Goal: Task Accomplishment & Management: Use online tool/utility

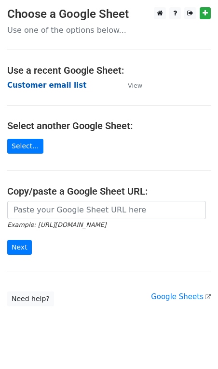
click at [49, 84] on strong "Customer email list" at bounding box center [46, 85] width 79 height 9
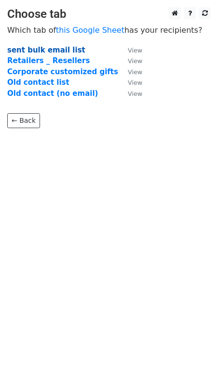
click at [48, 54] on strong "sent bulk email list" at bounding box center [46, 50] width 78 height 9
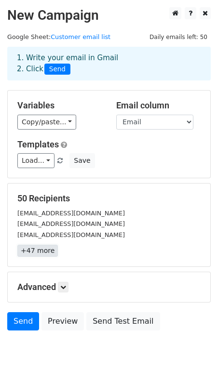
click at [47, 247] on link "+47 more" at bounding box center [37, 251] width 41 height 12
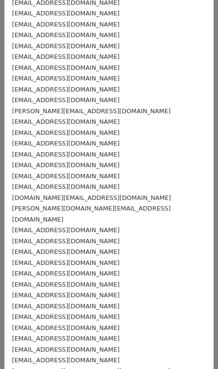
scroll to position [260, 0]
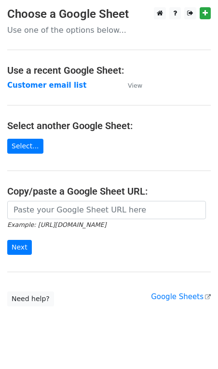
click at [131, 90] on td "View" at bounding box center [130, 85] width 24 height 11
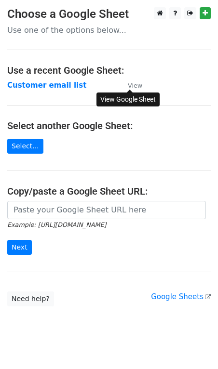
click at [132, 89] on small "View" at bounding box center [135, 85] width 14 height 7
click at [67, 80] on td "Customer email list" at bounding box center [62, 85] width 111 height 11
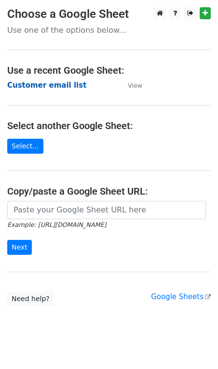
click at [65, 83] on strong "Customer email list" at bounding box center [46, 85] width 79 height 9
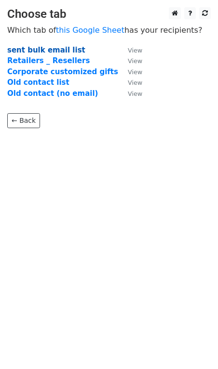
click at [56, 48] on strong "sent bulk email list" at bounding box center [46, 50] width 78 height 9
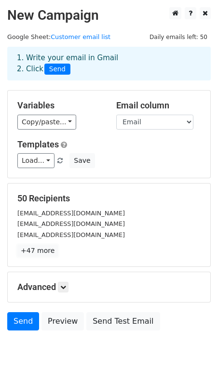
click at [39, 252] on link "+47 more" at bounding box center [37, 251] width 41 height 12
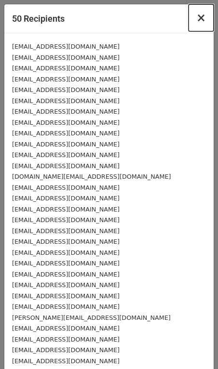
click at [204, 19] on span "×" at bounding box center [201, 18] width 10 height 14
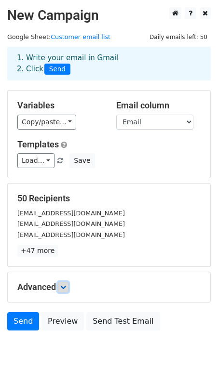
click at [68, 288] on link at bounding box center [63, 287] width 11 height 11
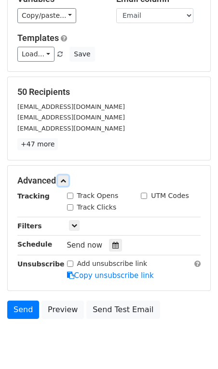
scroll to position [138, 0]
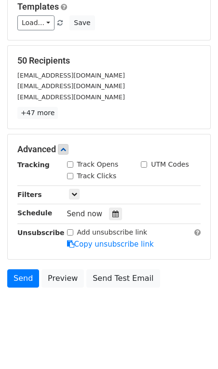
click at [67, 144] on div "Advanced Tracking Track Opens UTM Codes Track Clicks Filters Only include sprea…" at bounding box center [109, 197] width 203 height 125
click at [66, 148] on icon at bounding box center [63, 150] width 6 height 6
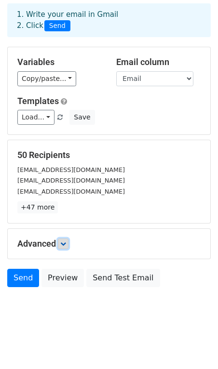
scroll to position [0, 0]
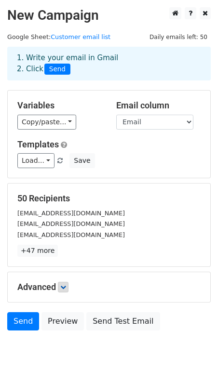
click at [123, 35] on main "New Campaign Daily emails left: 50 Google Sheet: Customer email list 1. Write y…" at bounding box center [109, 171] width 218 height 328
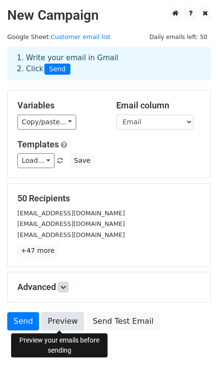
click at [68, 322] on link "Preview" at bounding box center [62, 322] width 42 height 18
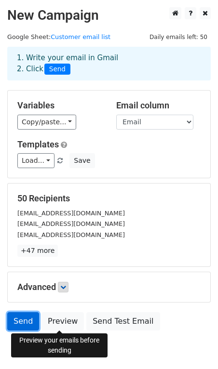
click at [27, 318] on link "Send" at bounding box center [23, 322] width 32 height 18
